Goal: Task Accomplishment & Management: Manage account settings

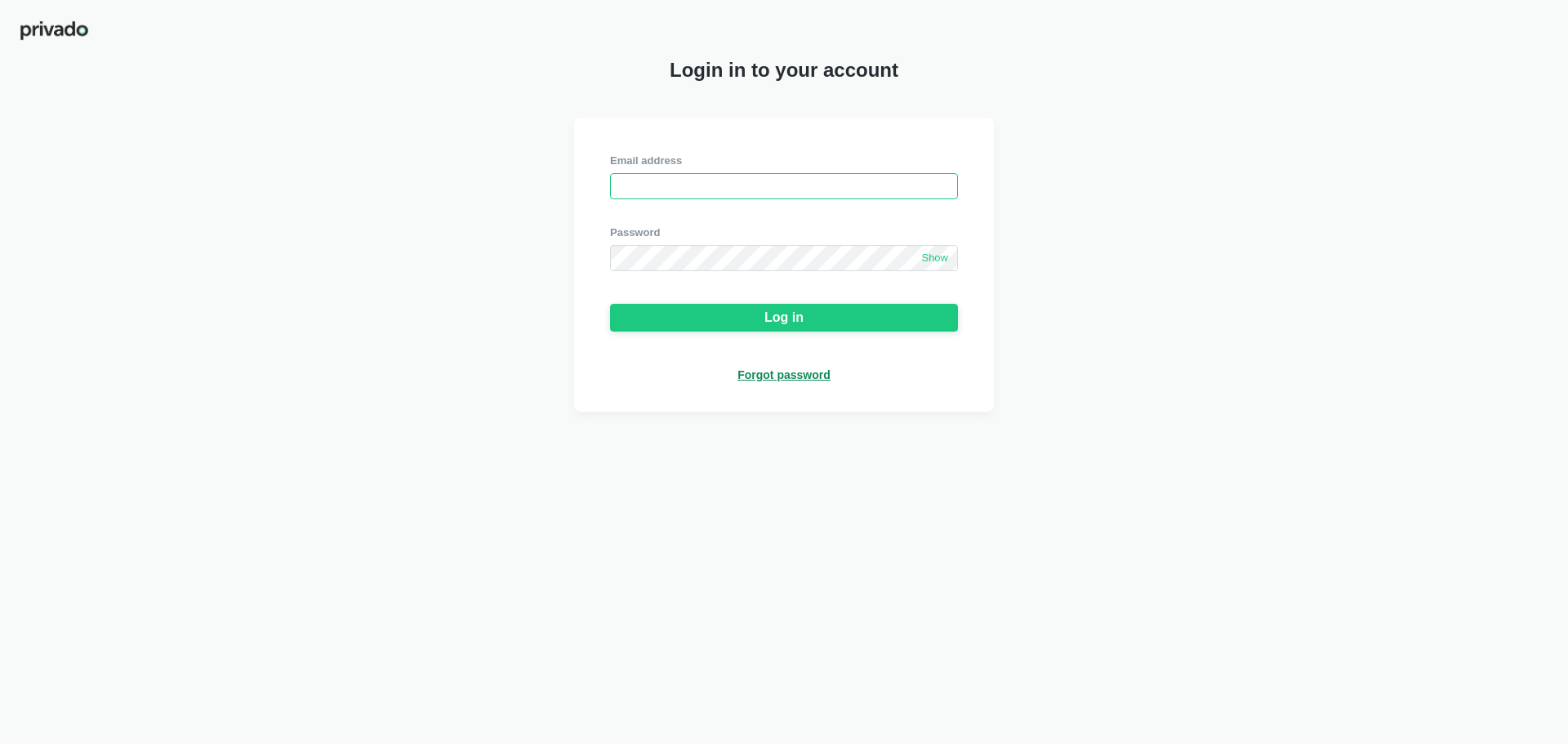
click at [632, 188] on input "email" at bounding box center [784, 186] width 348 height 26
type input "[EMAIL_ADDRESS][DOMAIN_NAME]"
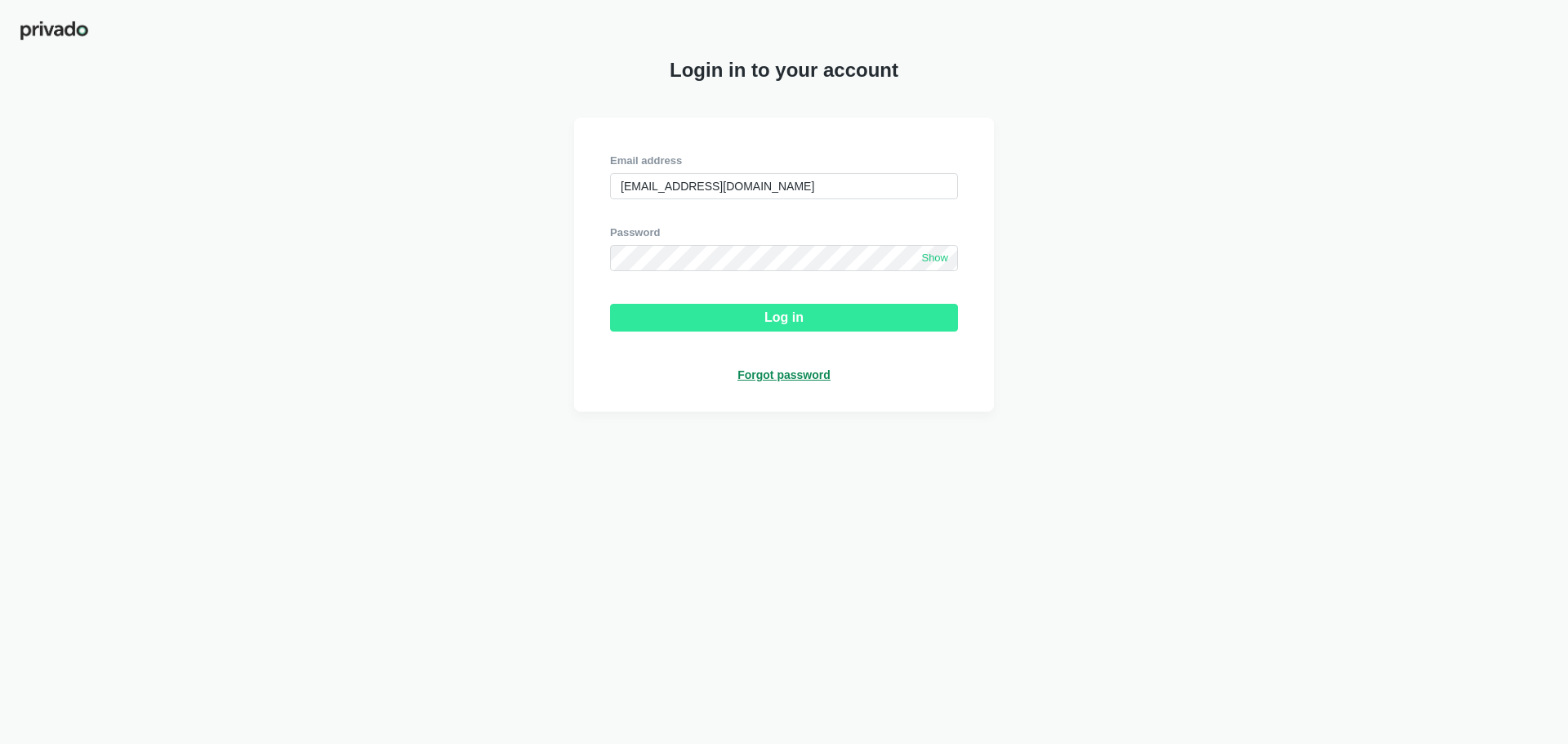
click at [794, 325] on div "Log in" at bounding box center [784, 318] width 39 height 15
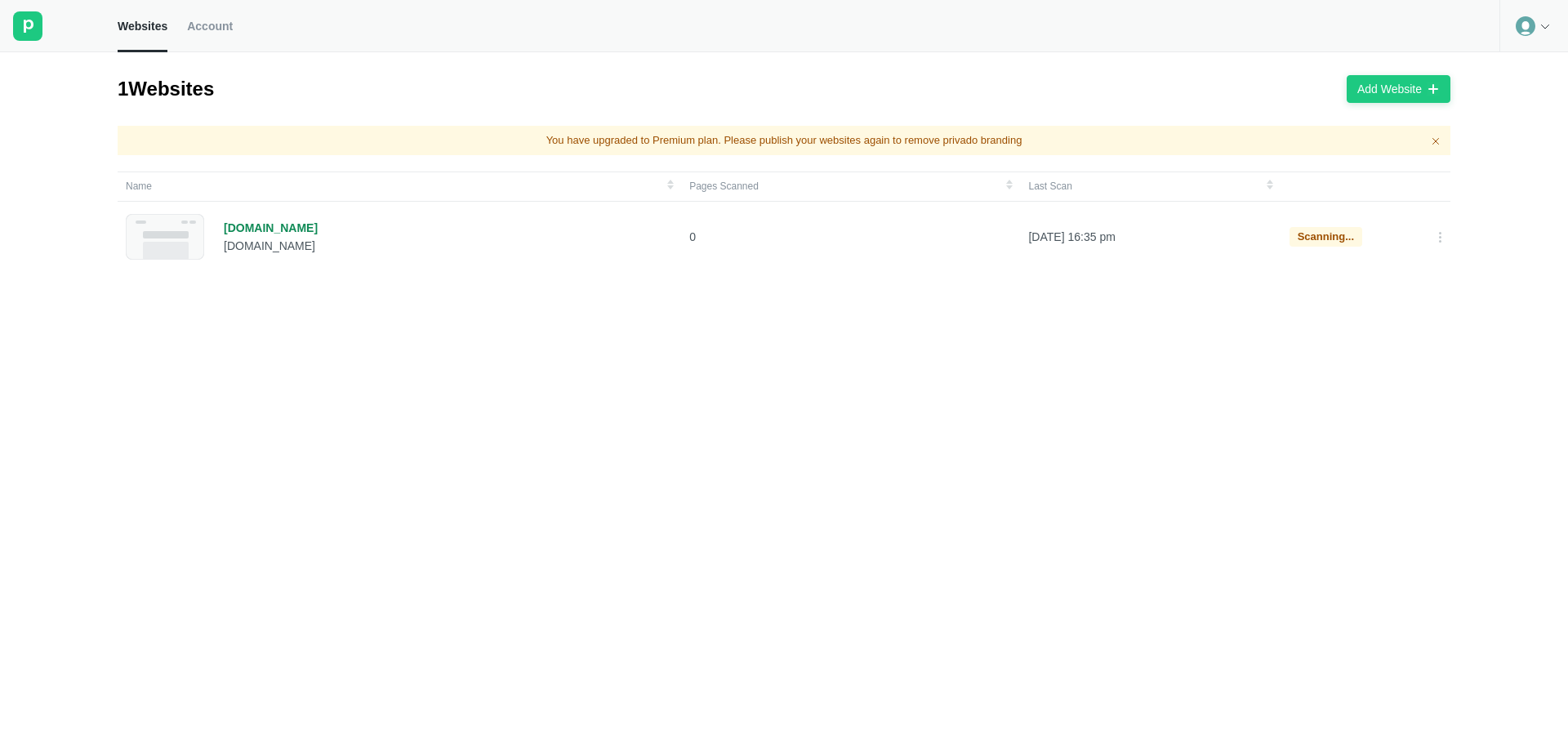
click at [212, 37] on link "Account" at bounding box center [210, 26] width 46 height 52
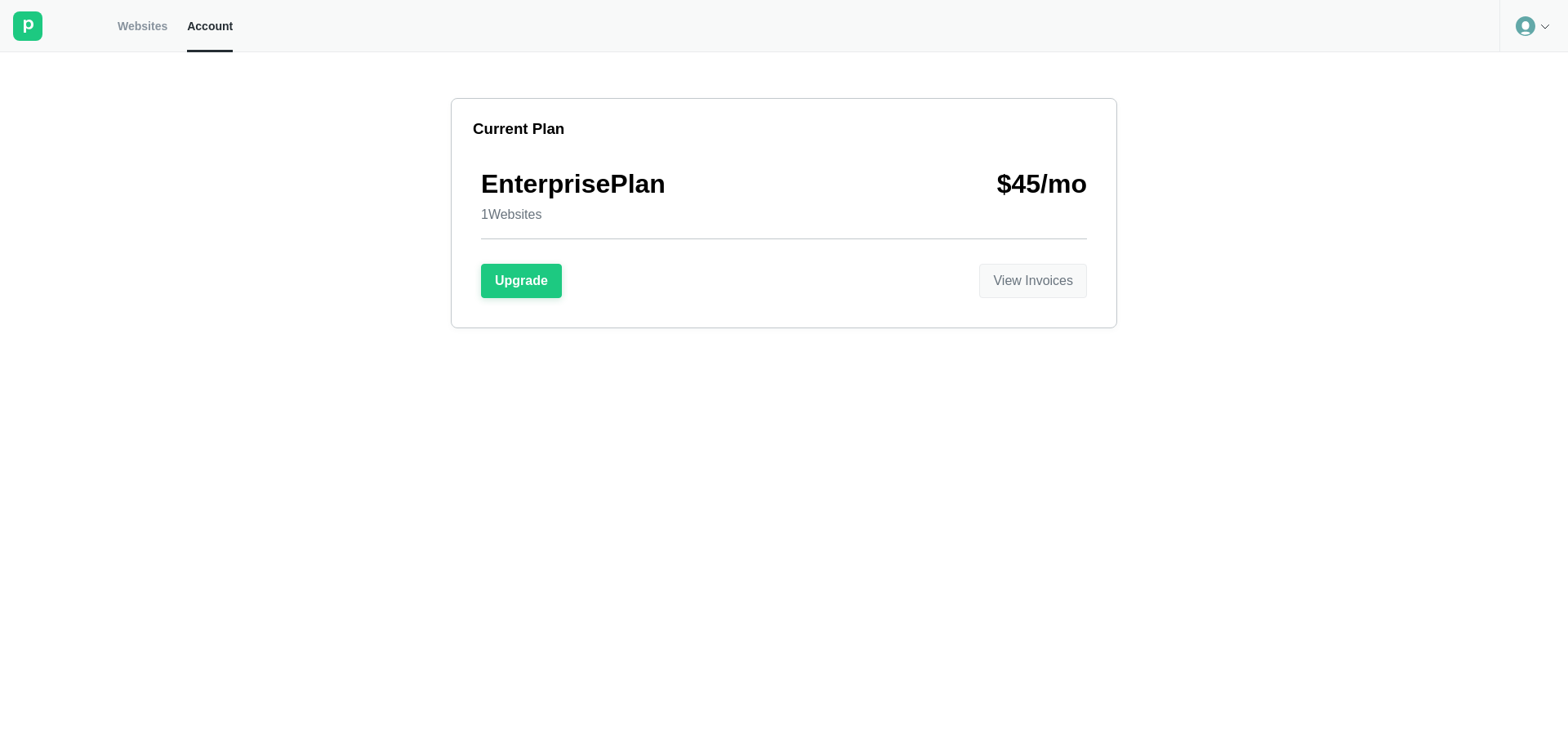
click at [1062, 285] on div "View Invoices" at bounding box center [1033, 281] width 80 height 15
